Goal: Navigation & Orientation: Find specific page/section

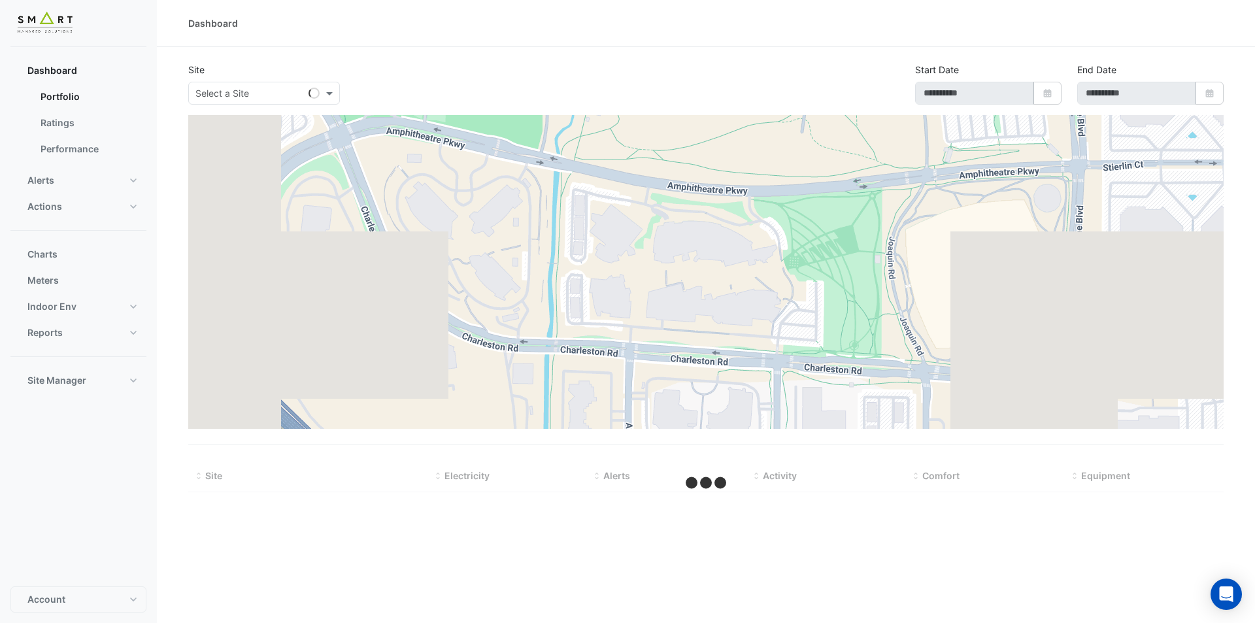
type input "**********"
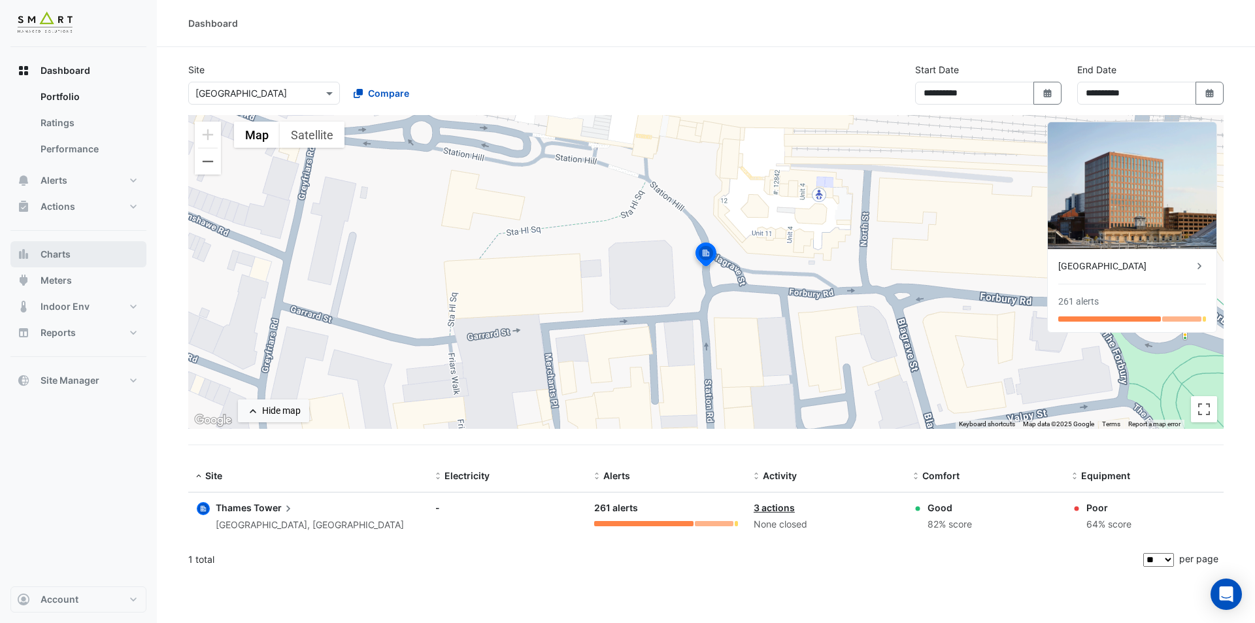
click at [125, 261] on button "Charts" at bounding box center [78, 254] width 136 height 26
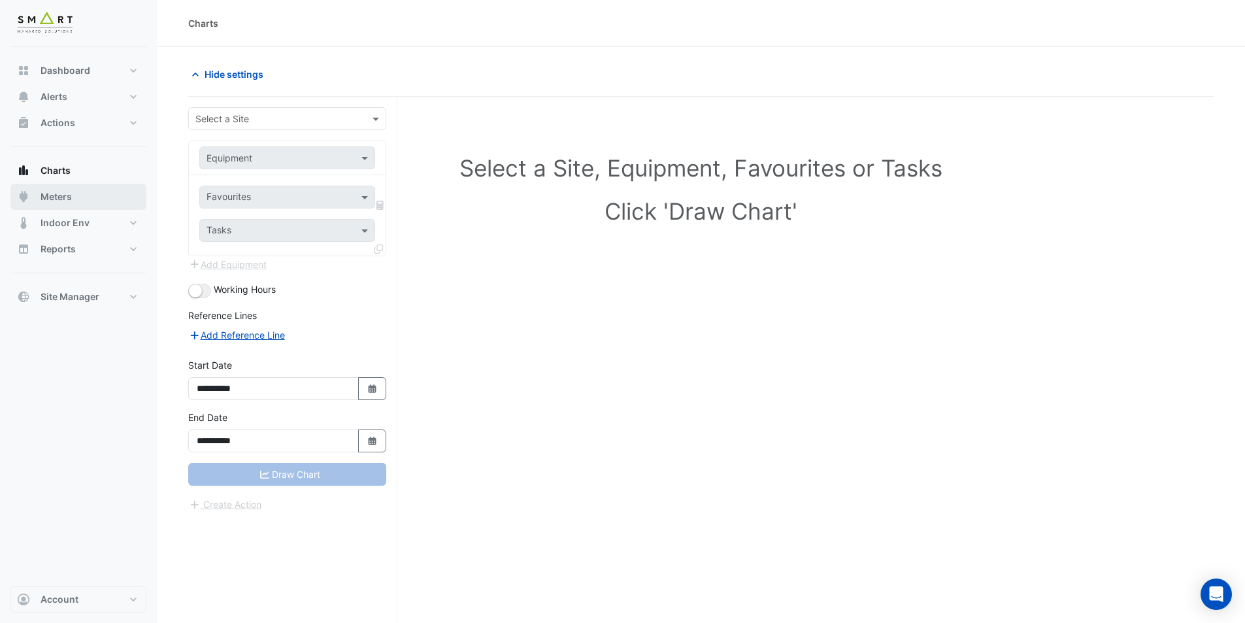
click at [108, 201] on button "Meters" at bounding box center [78, 197] width 136 height 26
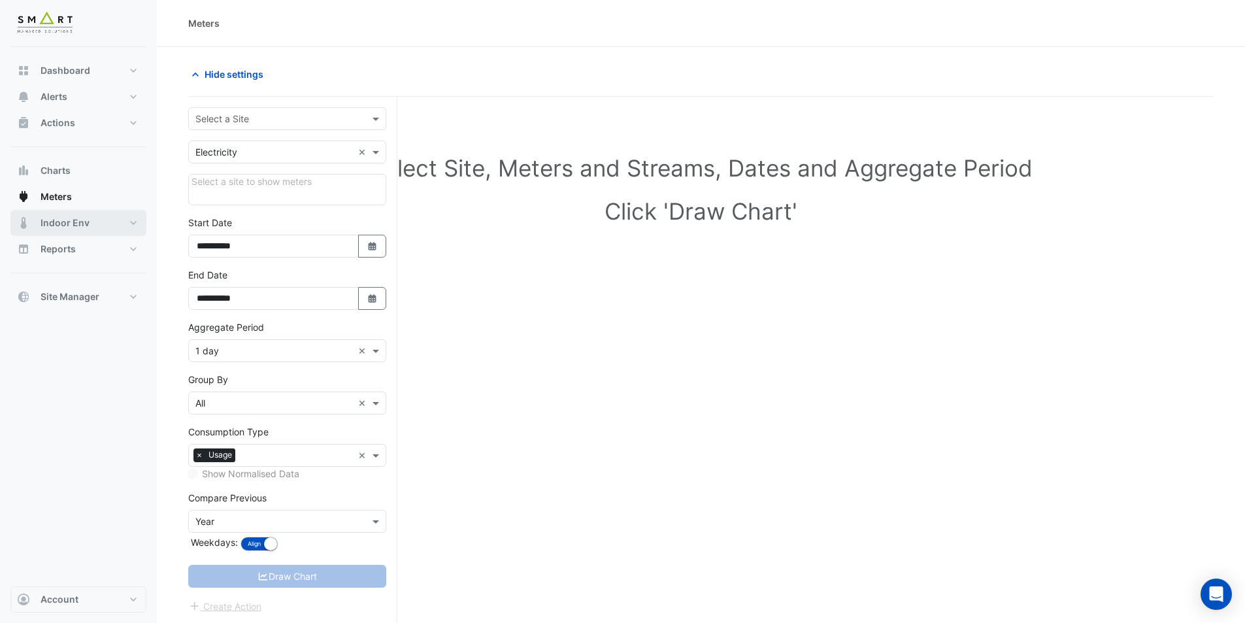
click at [127, 218] on button "Indoor Env" at bounding box center [78, 223] width 136 height 26
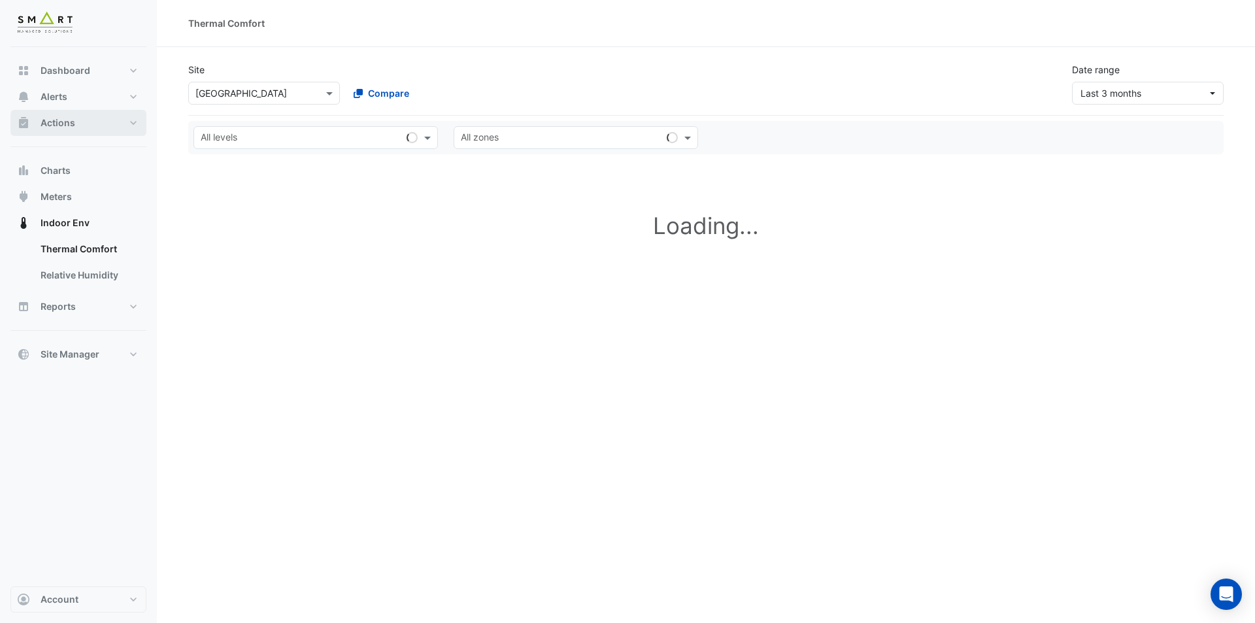
click at [130, 118] on button "Actions" at bounding box center [78, 123] width 136 height 26
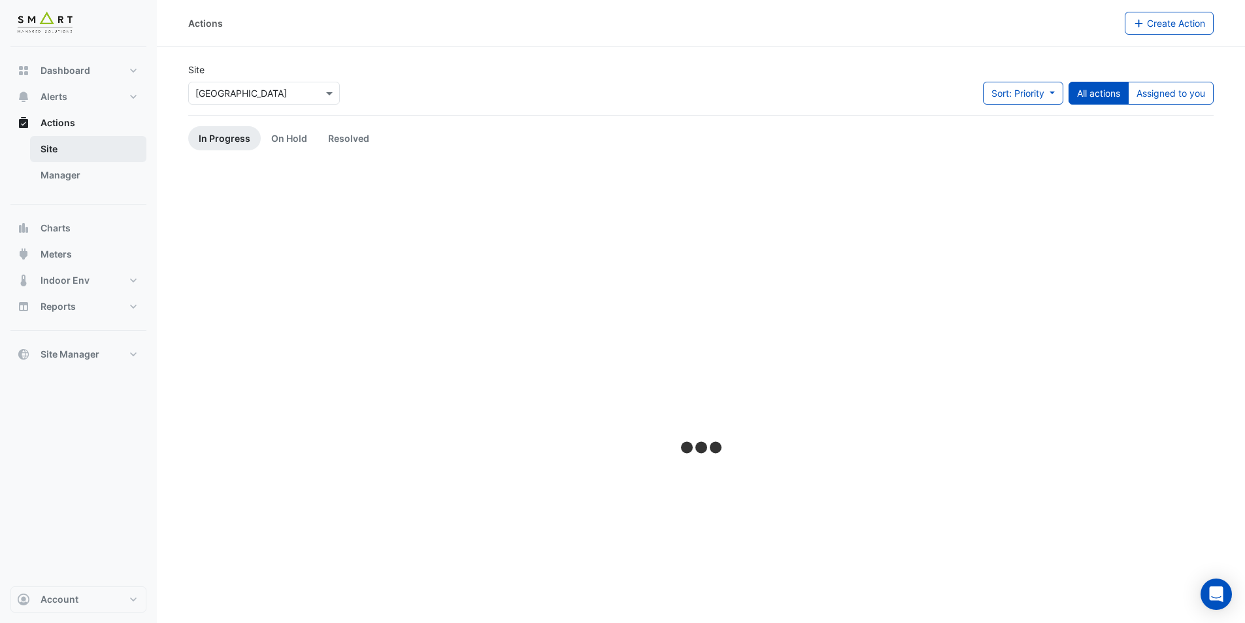
click at [94, 148] on link "Site" at bounding box center [88, 149] width 116 height 26
click at [111, 185] on link "Manager" at bounding box center [88, 175] width 116 height 26
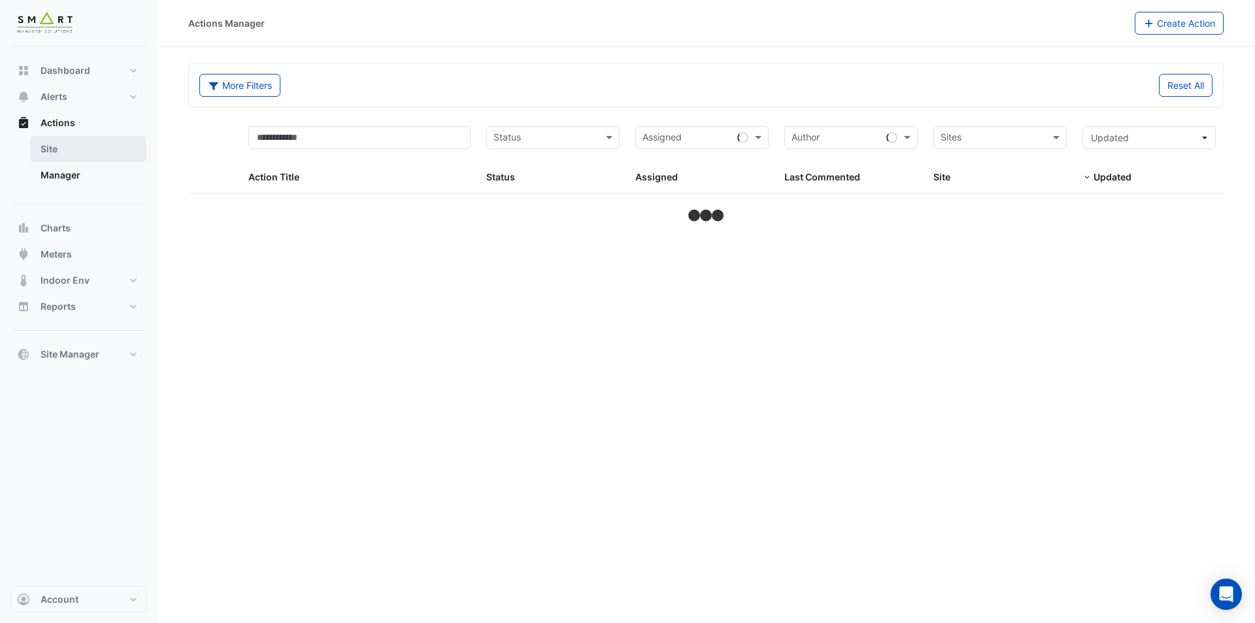
click at [112, 141] on link "Site" at bounding box center [88, 149] width 116 height 26
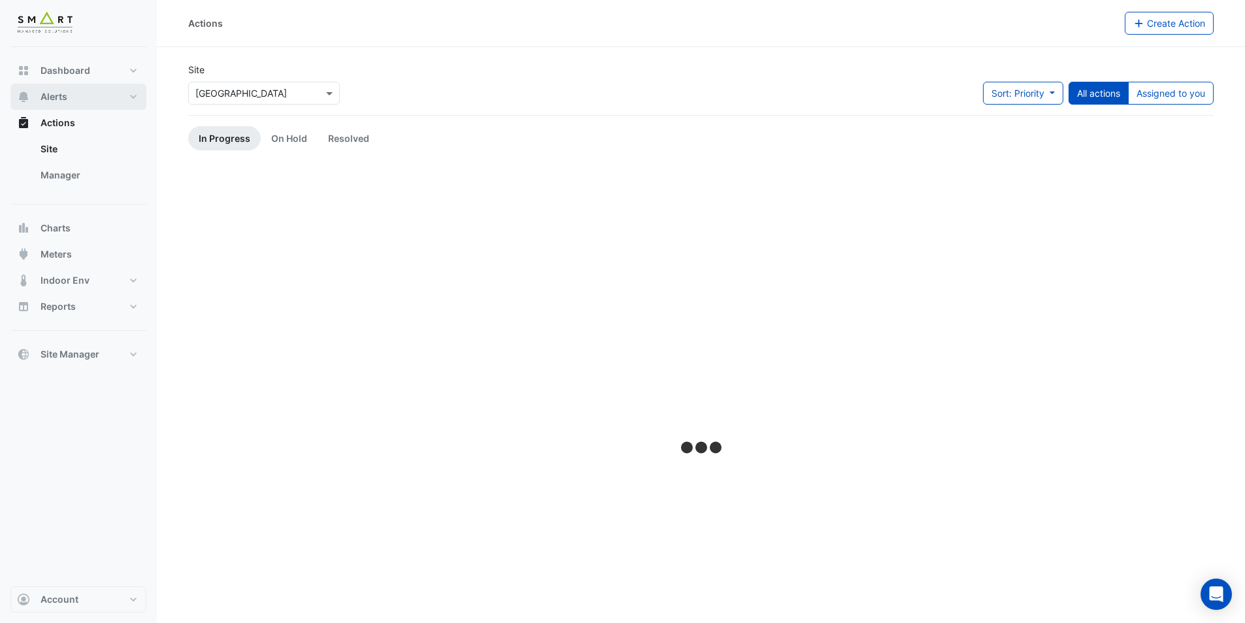
click at [119, 95] on button "Alerts" at bounding box center [78, 97] width 136 height 26
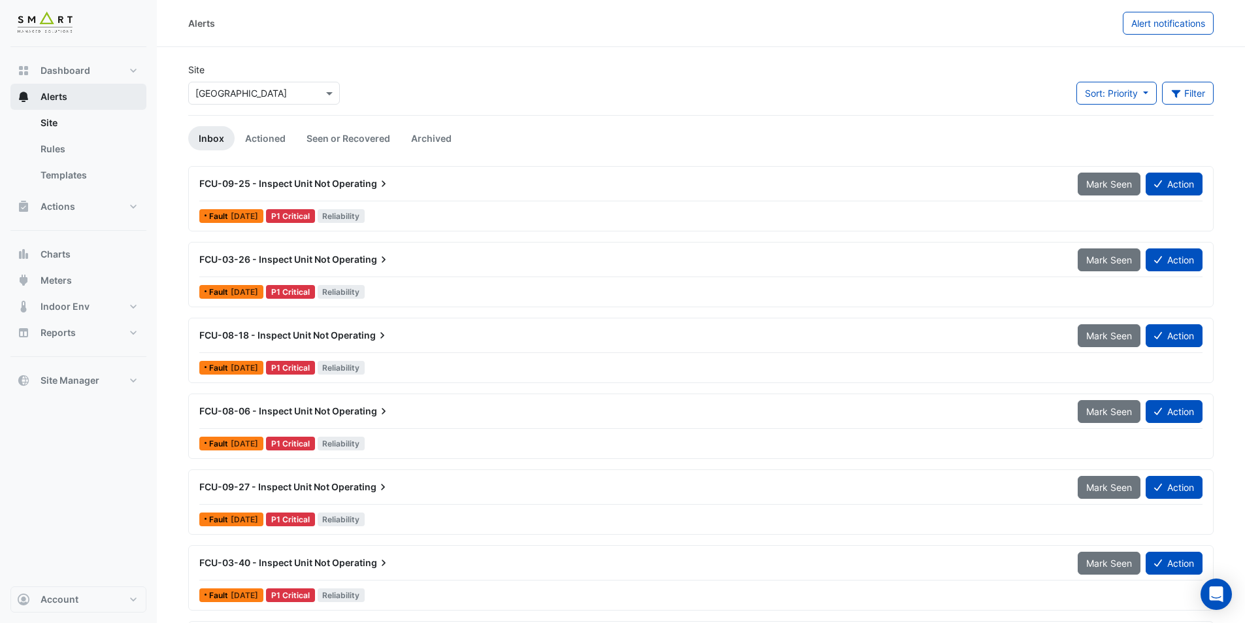
click at [132, 97] on button "Alerts" at bounding box center [78, 97] width 136 height 26
click at [127, 75] on button "Dashboard" at bounding box center [78, 71] width 136 height 26
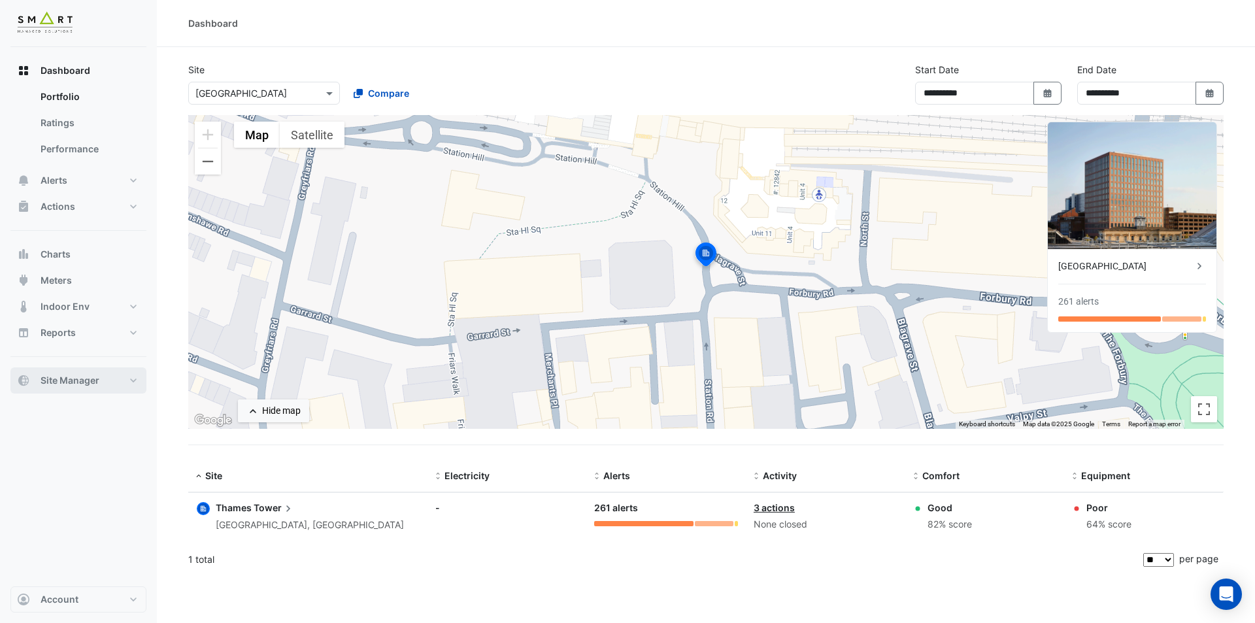
click at [117, 385] on button "Site Manager" at bounding box center [78, 380] width 136 height 26
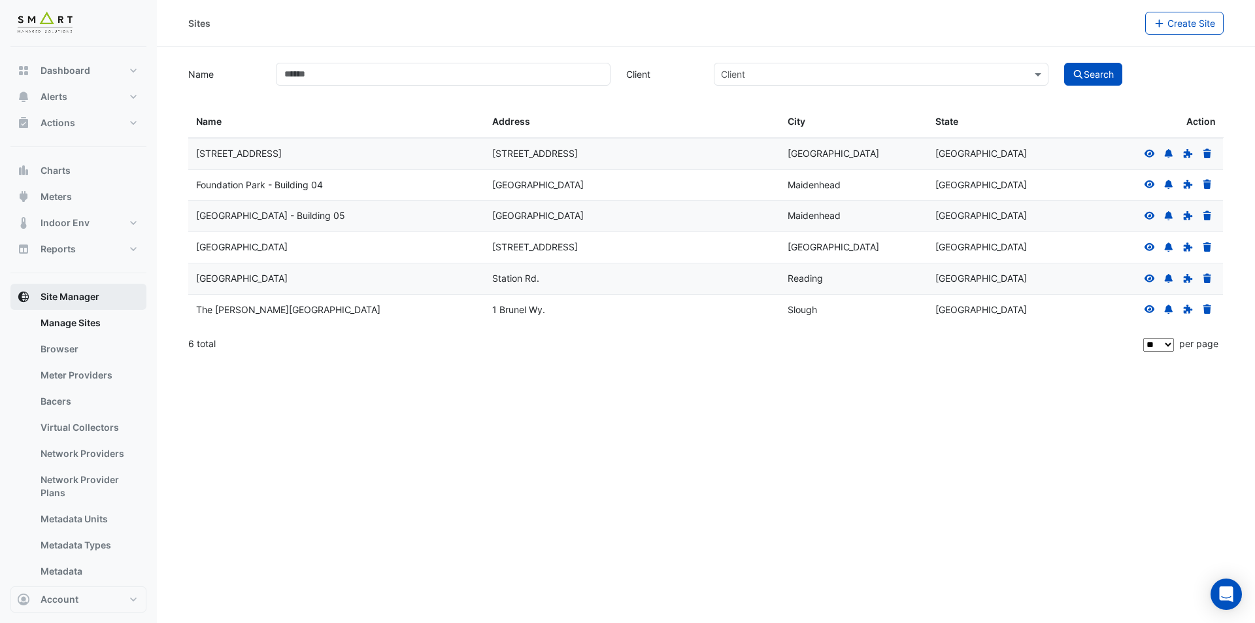
click at [133, 299] on button "Site Manager" at bounding box center [78, 297] width 136 height 26
click at [305, 140] on datatable-body-cell "[STREET_ADDRESS]" at bounding box center [336, 154] width 296 height 31
click at [1234, 586] on div "Open Intercom Messenger" at bounding box center [1226, 594] width 35 height 35
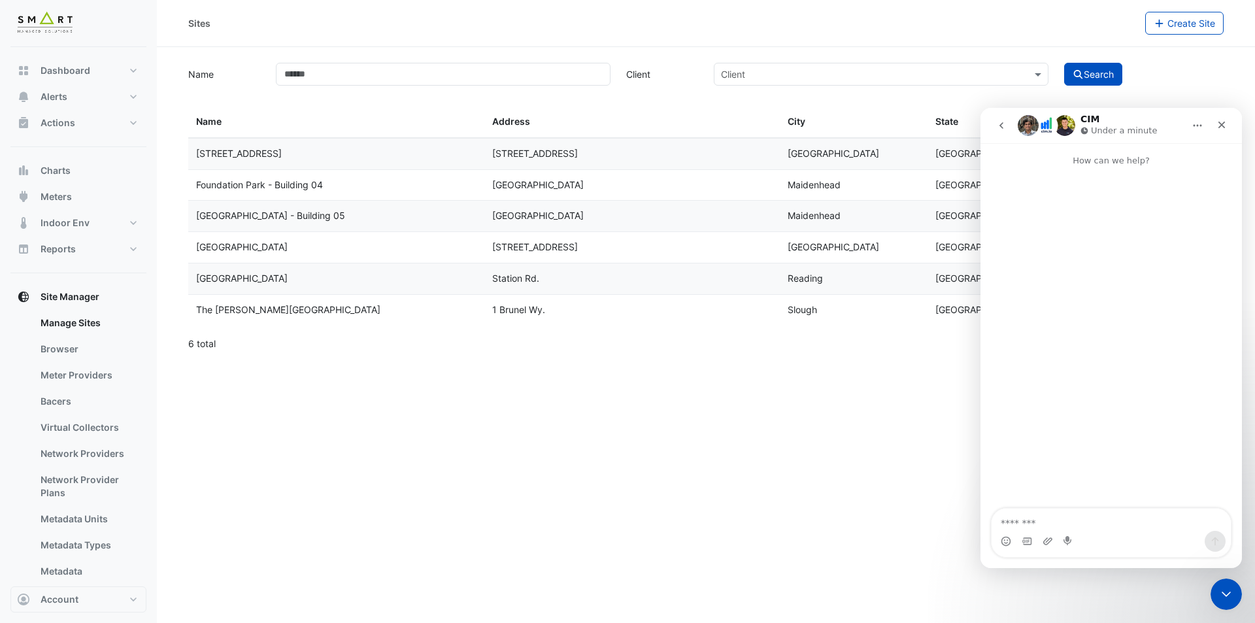
click at [1001, 123] on icon "go back" at bounding box center [1001, 125] width 10 height 10
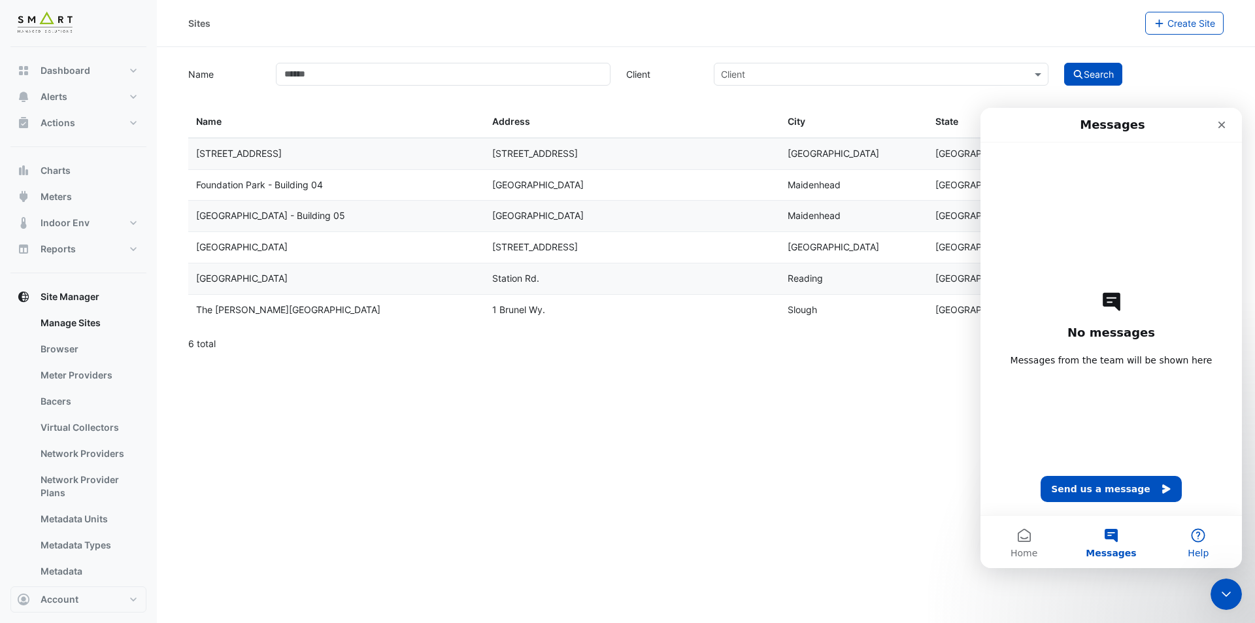
click at [1188, 550] on button "Help" at bounding box center [1198, 542] width 87 height 52
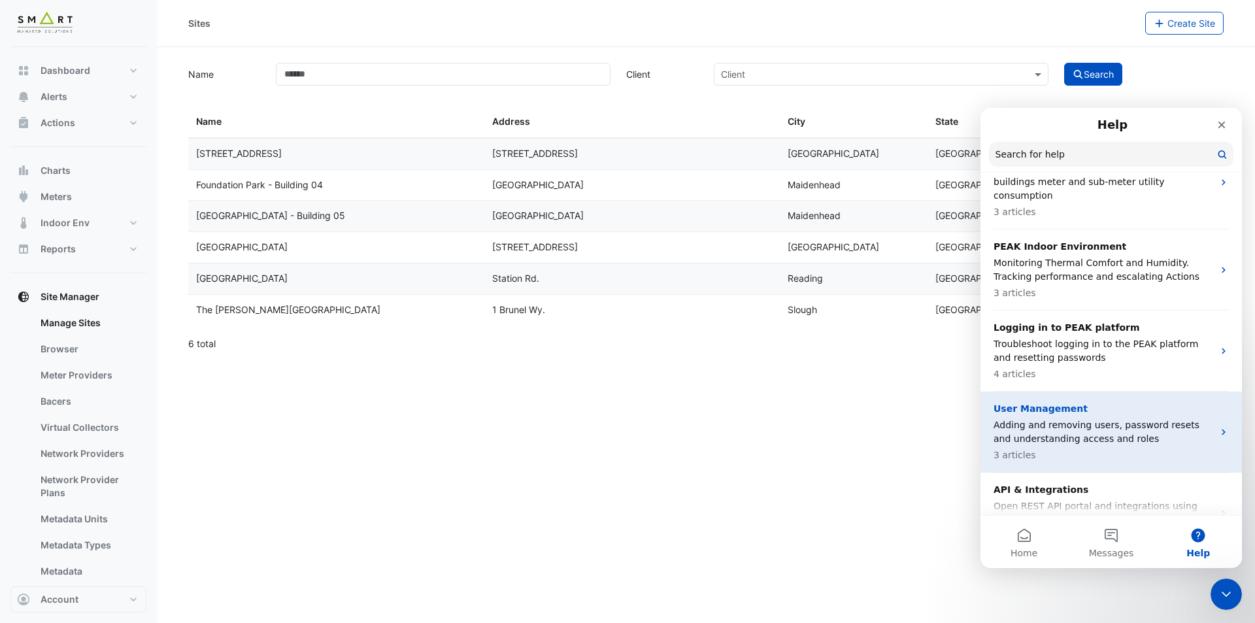
scroll to position [737, 0]
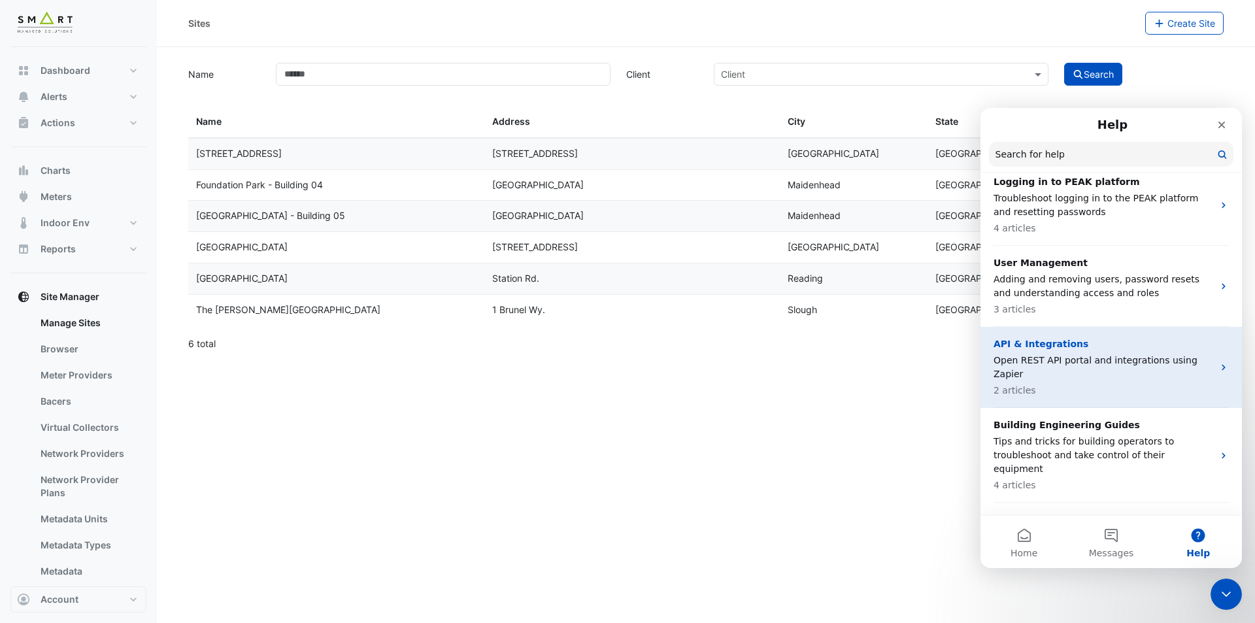
click at [1122, 354] on p "Open REST API portal and integrations using Zapier" at bounding box center [1103, 367] width 220 height 27
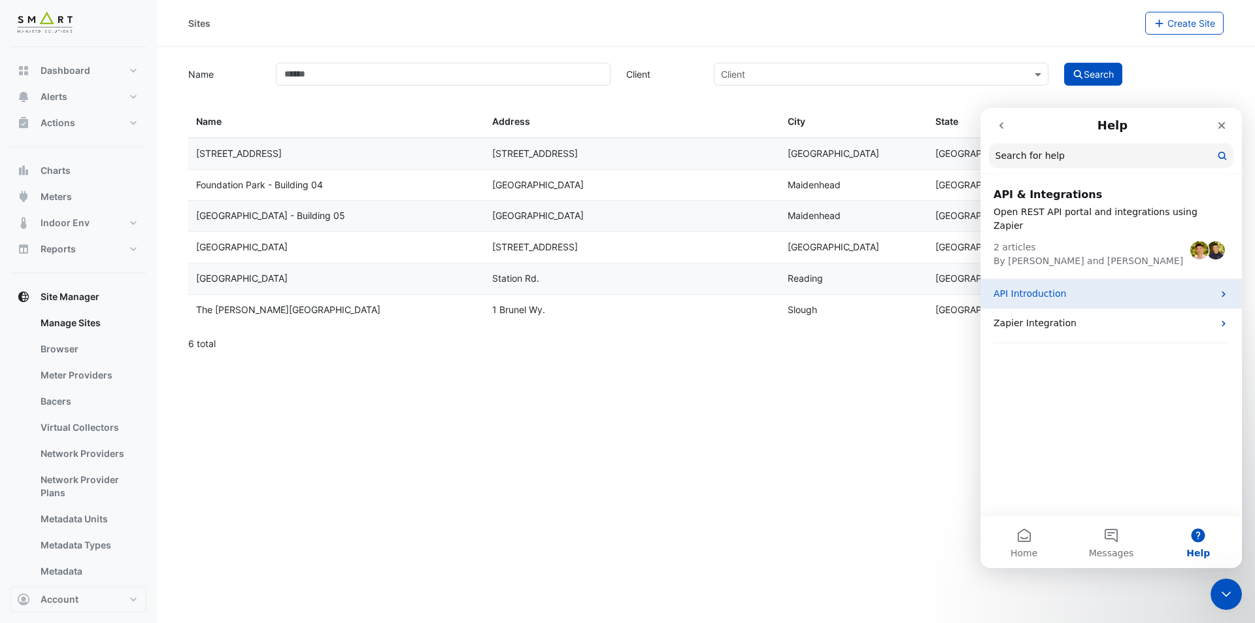
click at [1145, 287] on p "API Introduction" at bounding box center [1103, 294] width 220 height 14
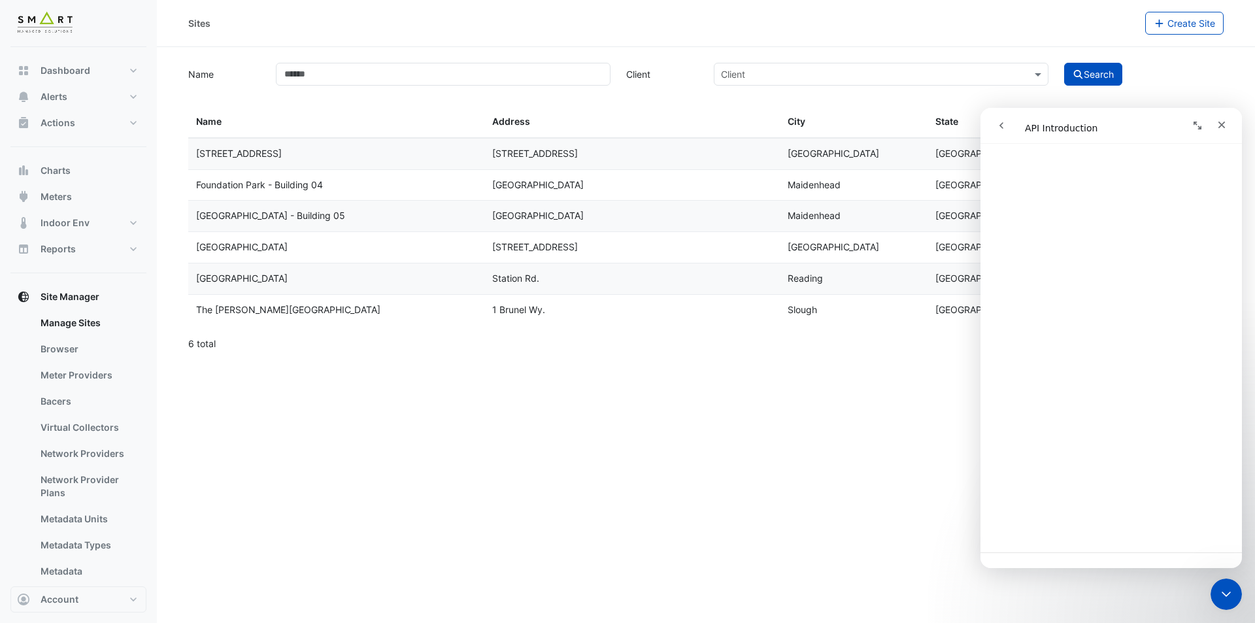
scroll to position [1073, 0]
click at [1222, 120] on icon "Close" at bounding box center [1221, 125] width 10 height 10
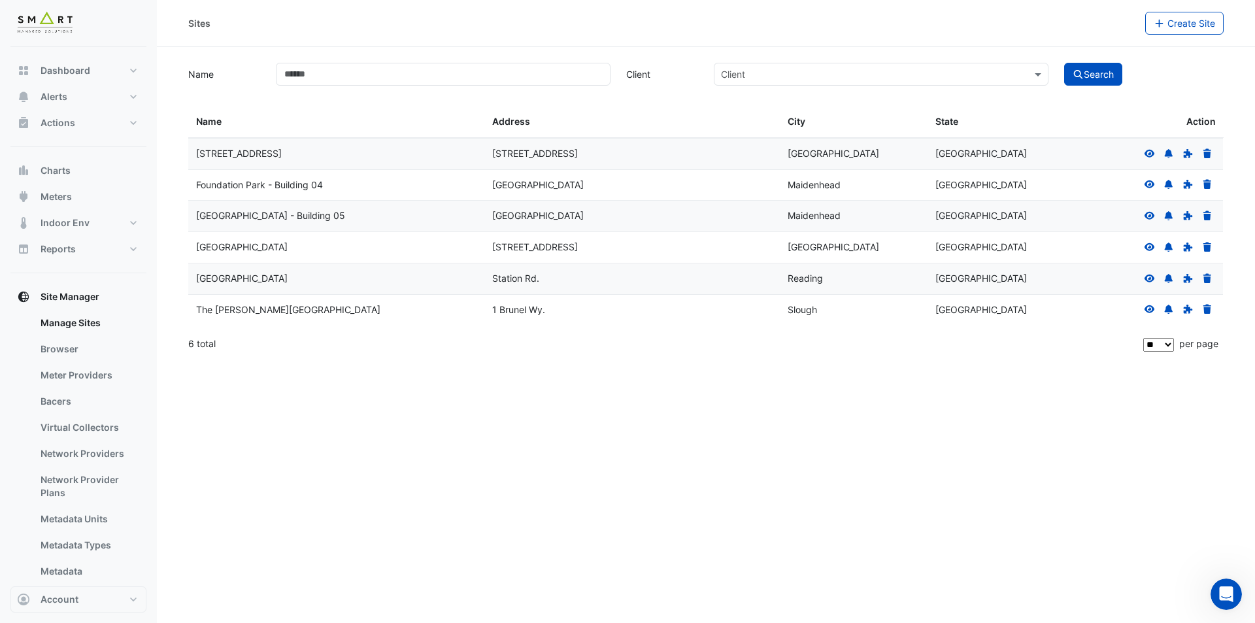
scroll to position [0, 0]
